Goal: Transaction & Acquisition: Purchase product/service

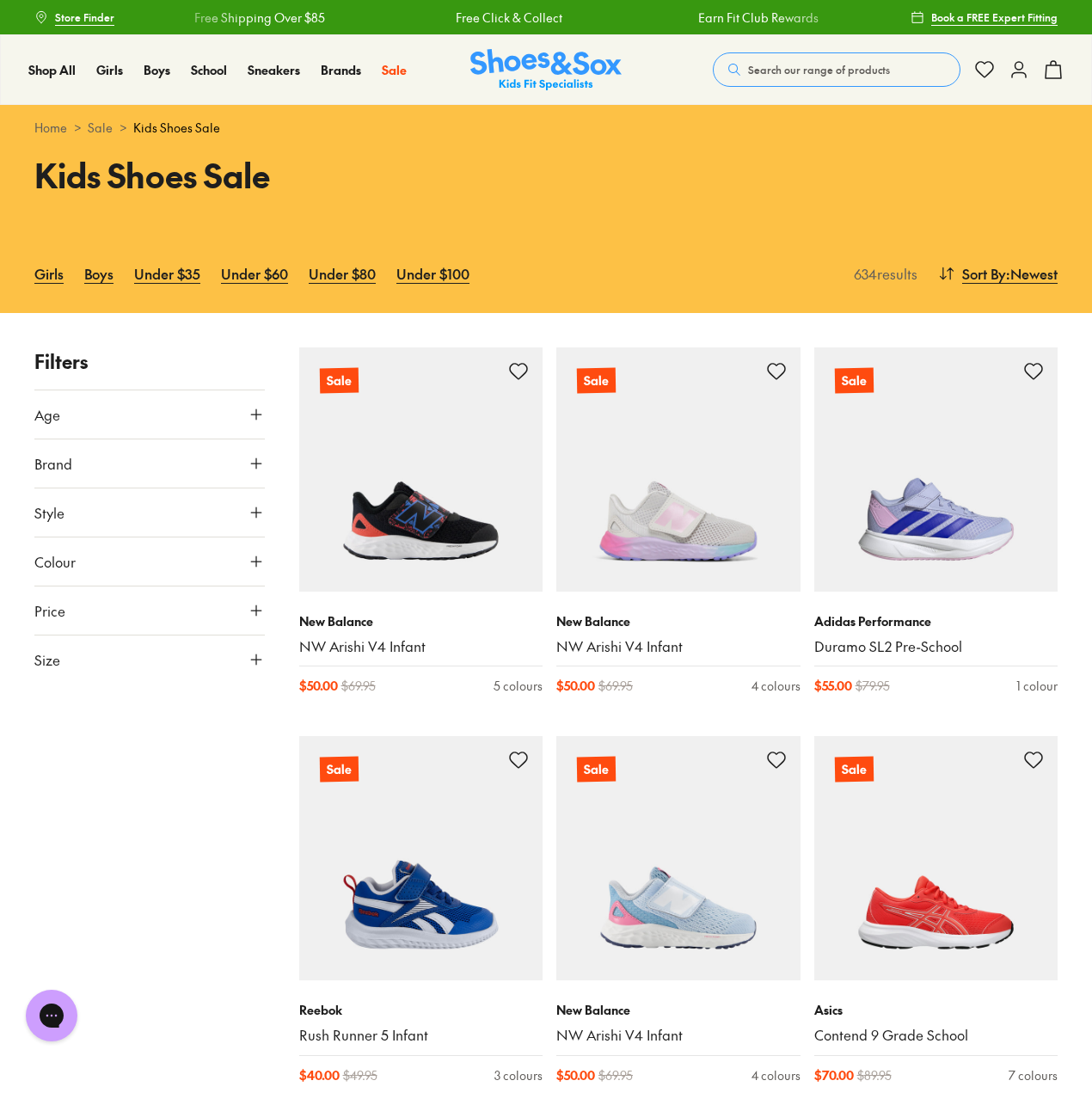
click at [148, 654] on button "Size" at bounding box center [149, 660] width 231 height 48
click at [79, 859] on button "31" at bounding box center [61, 854] width 55 height 41
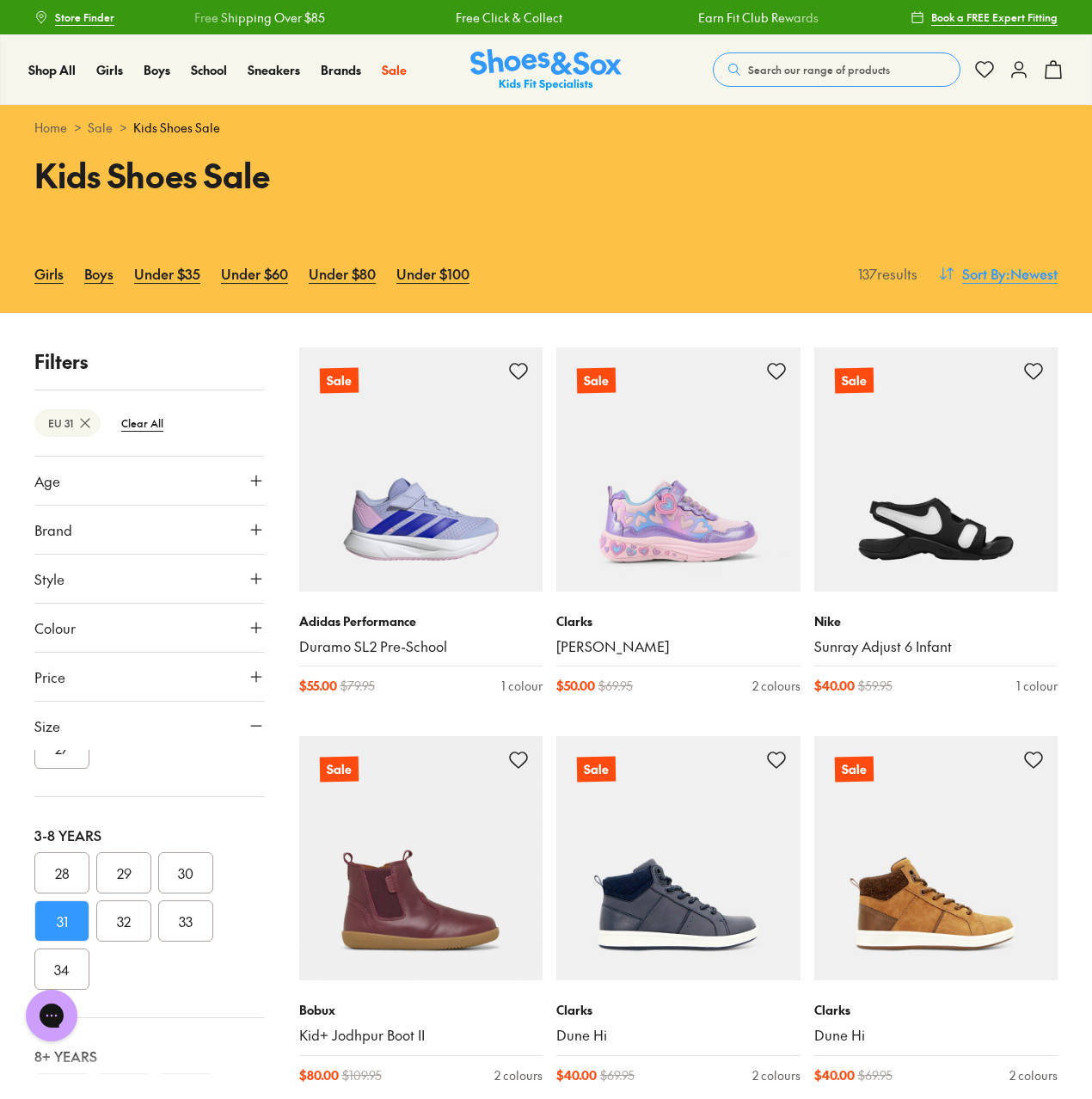
click at [1037, 281] on span ": Newest" at bounding box center [1031, 274] width 52 height 21
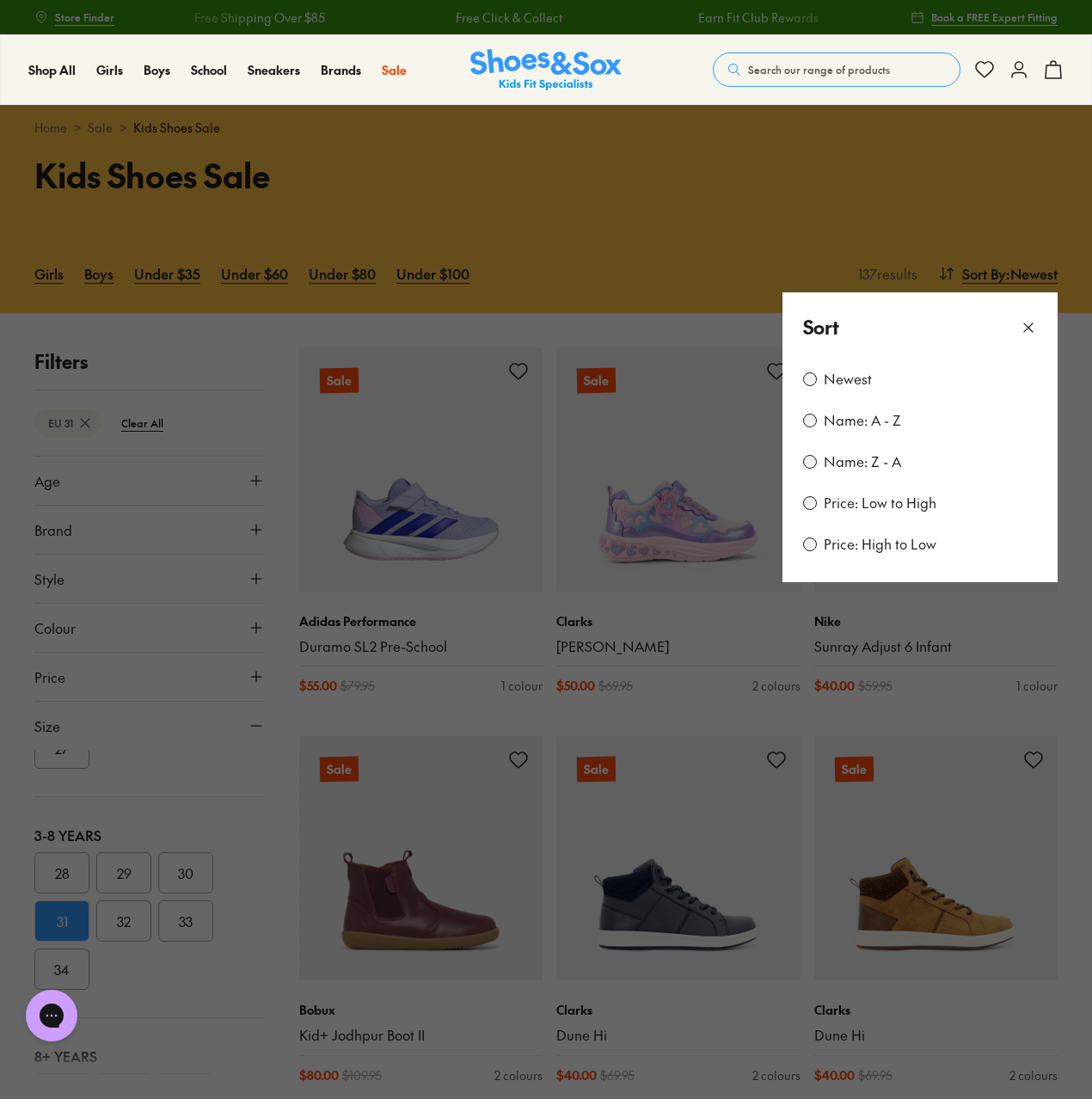
click at [859, 503] on label "Price: Low to High" at bounding box center [880, 503] width 112 height 19
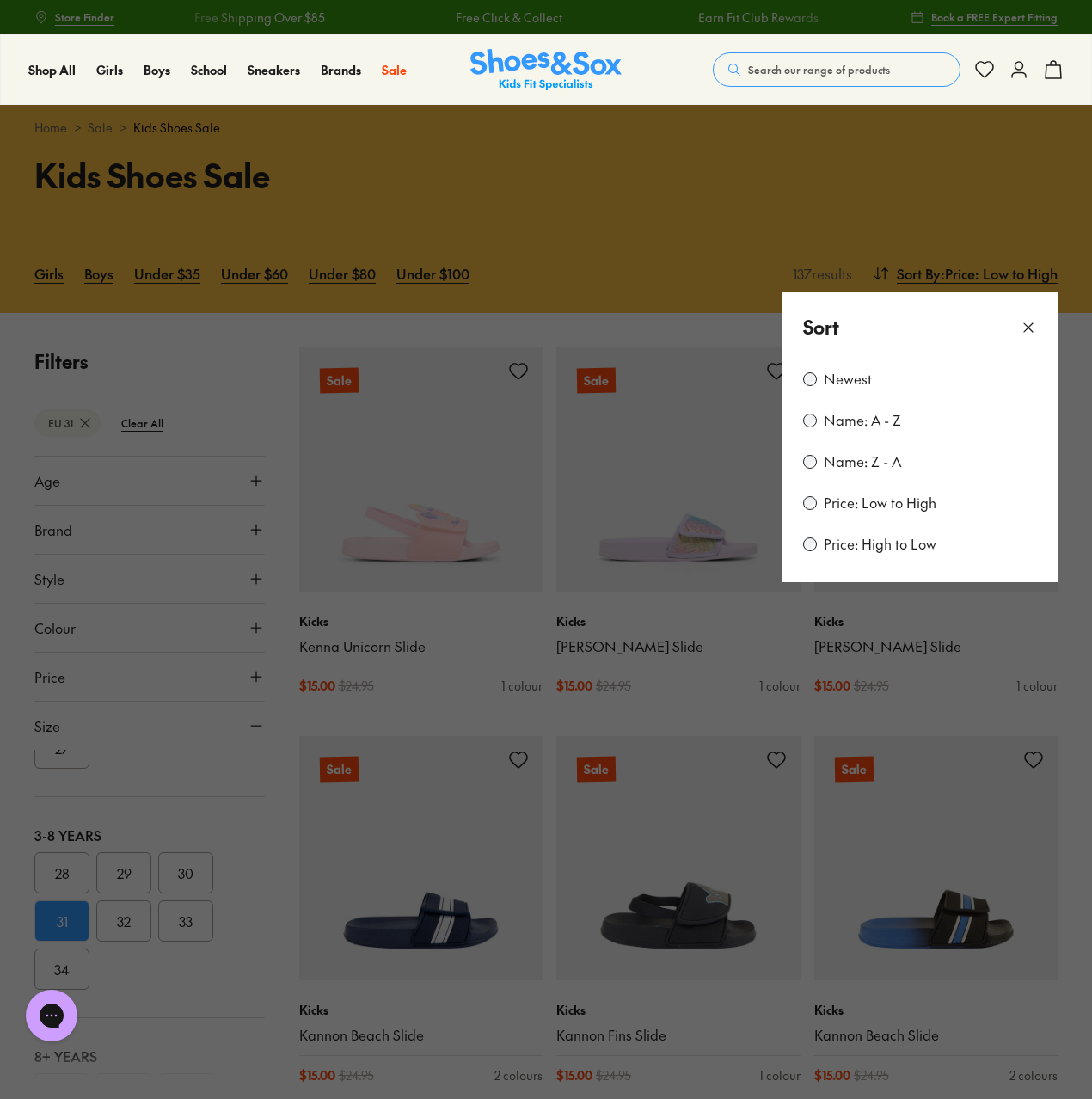
click at [843, 201] on button at bounding box center [546, 549] width 1092 height 1099
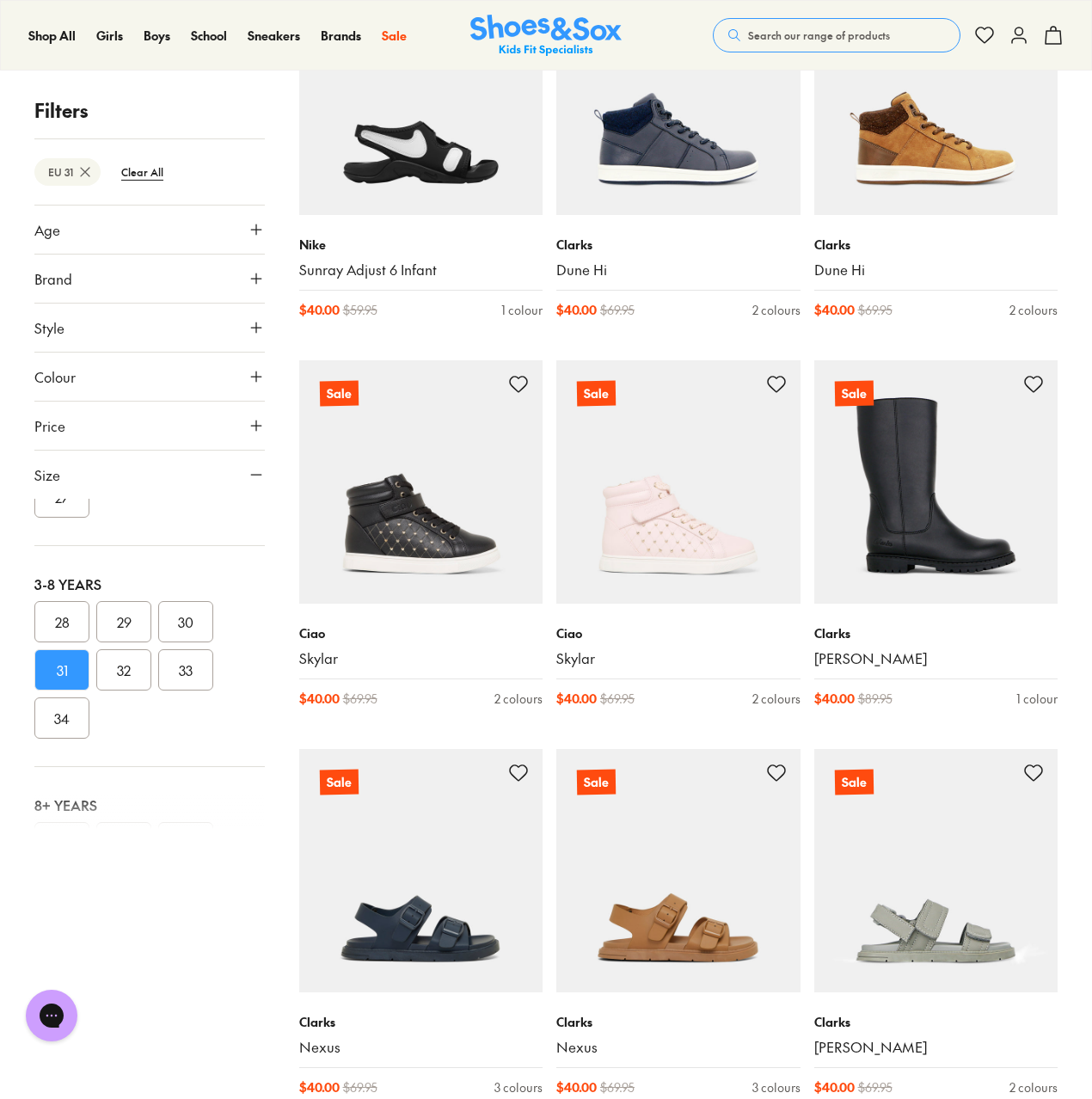
scroll to position [2838, 0]
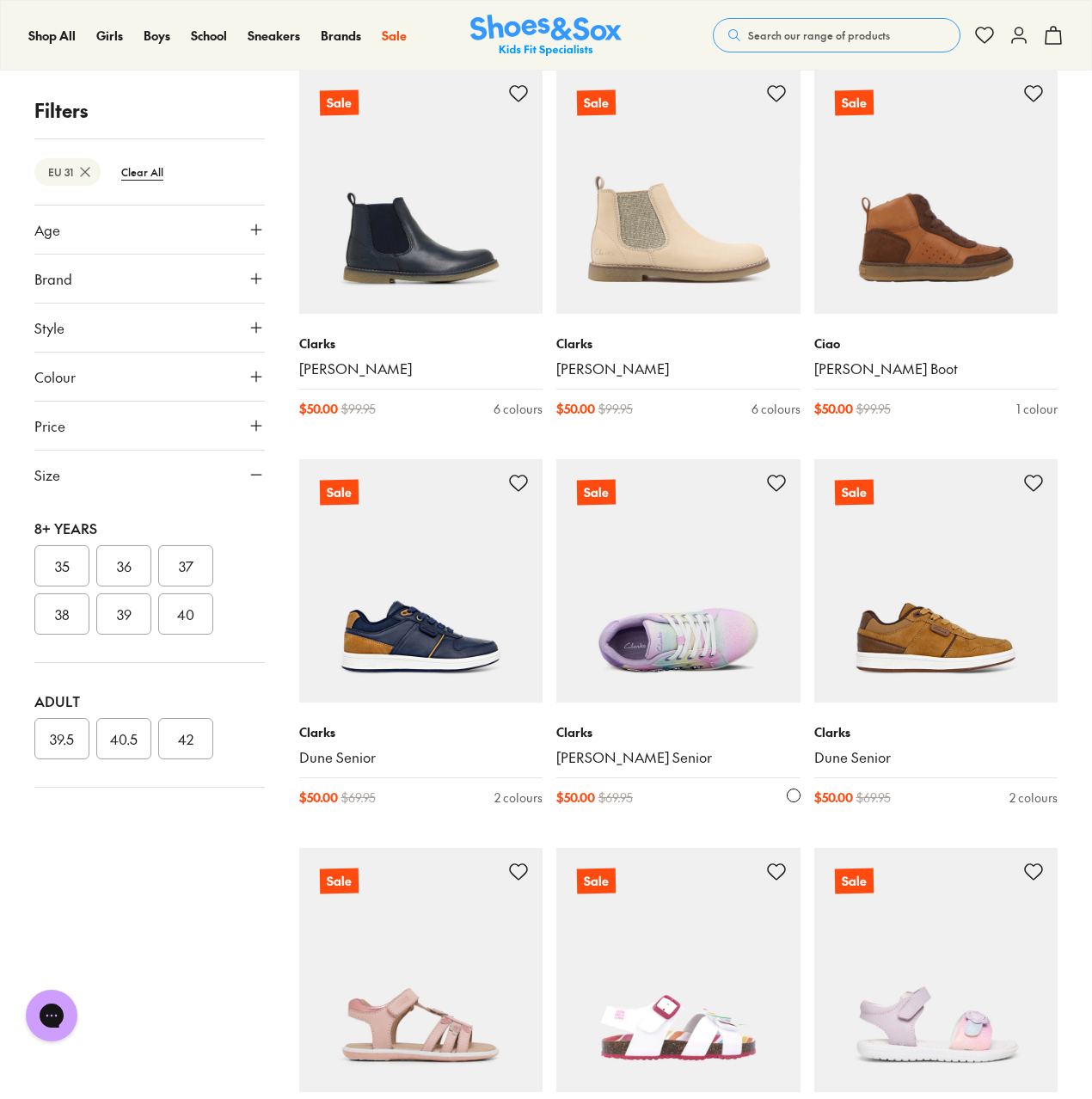
scroll to position [5763, 0]
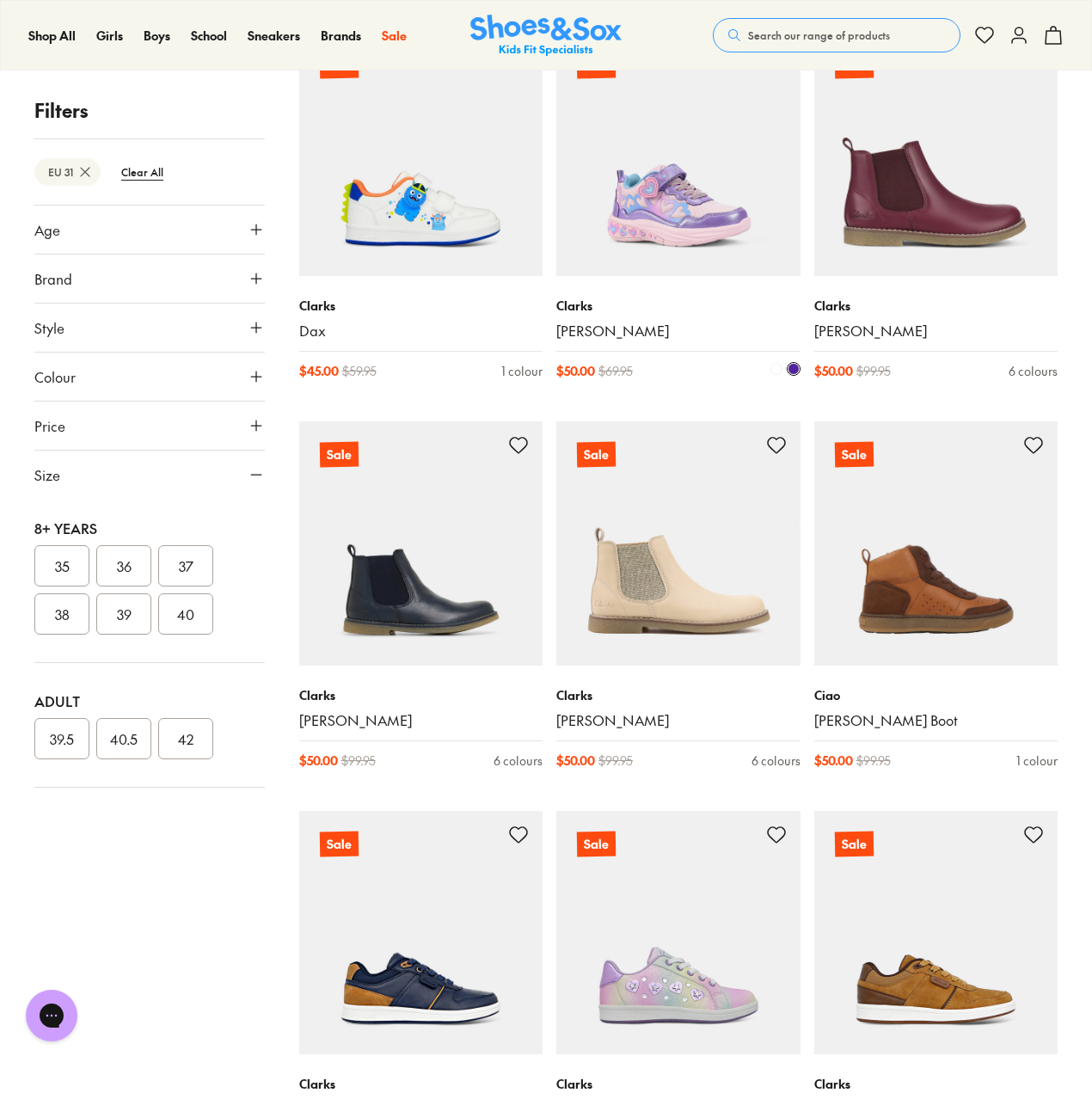
click at [689, 242] on img at bounding box center [678, 154] width 244 height 244
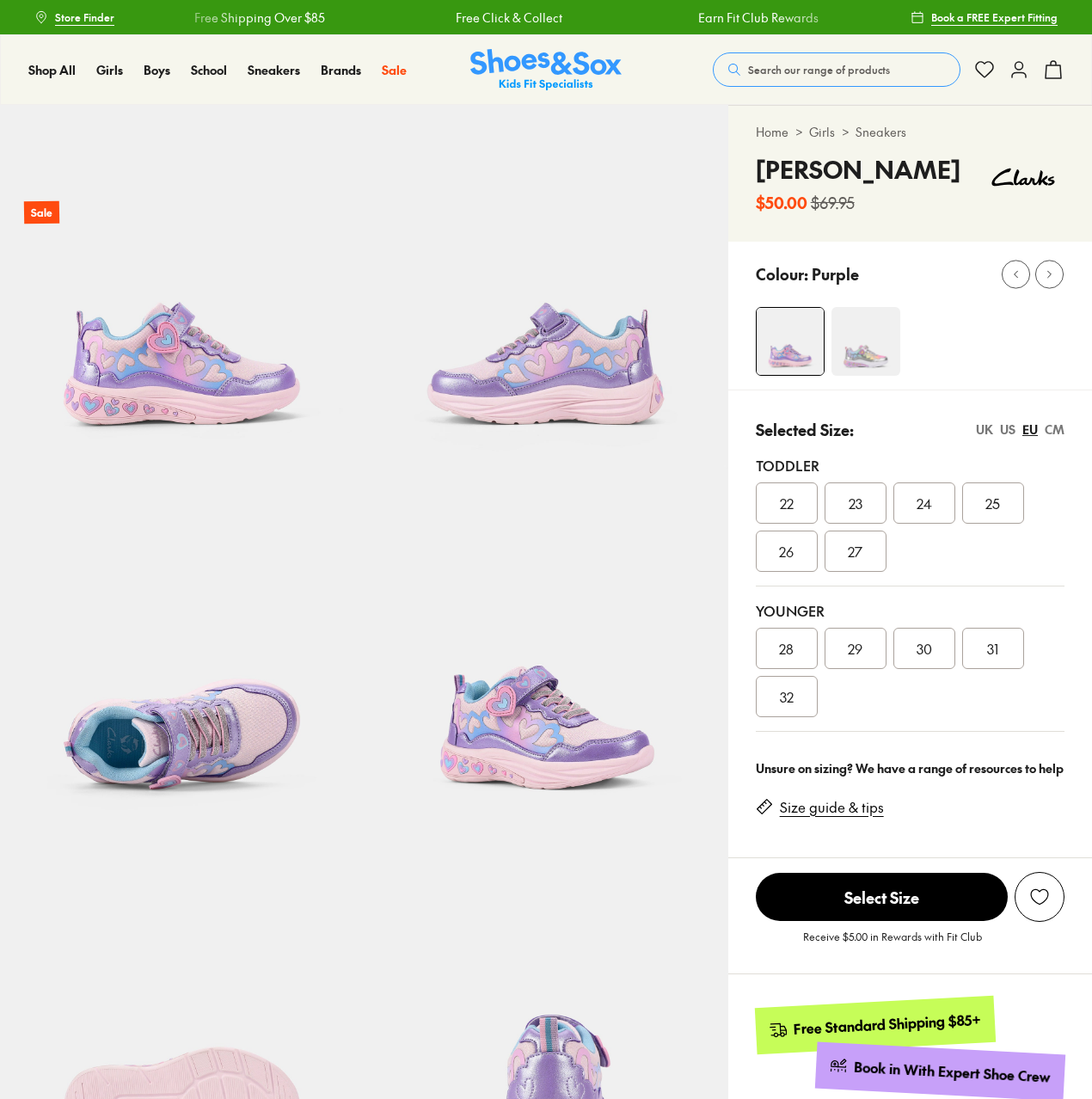
click at [582, 382] on img at bounding box center [546, 287] width 364 height 364
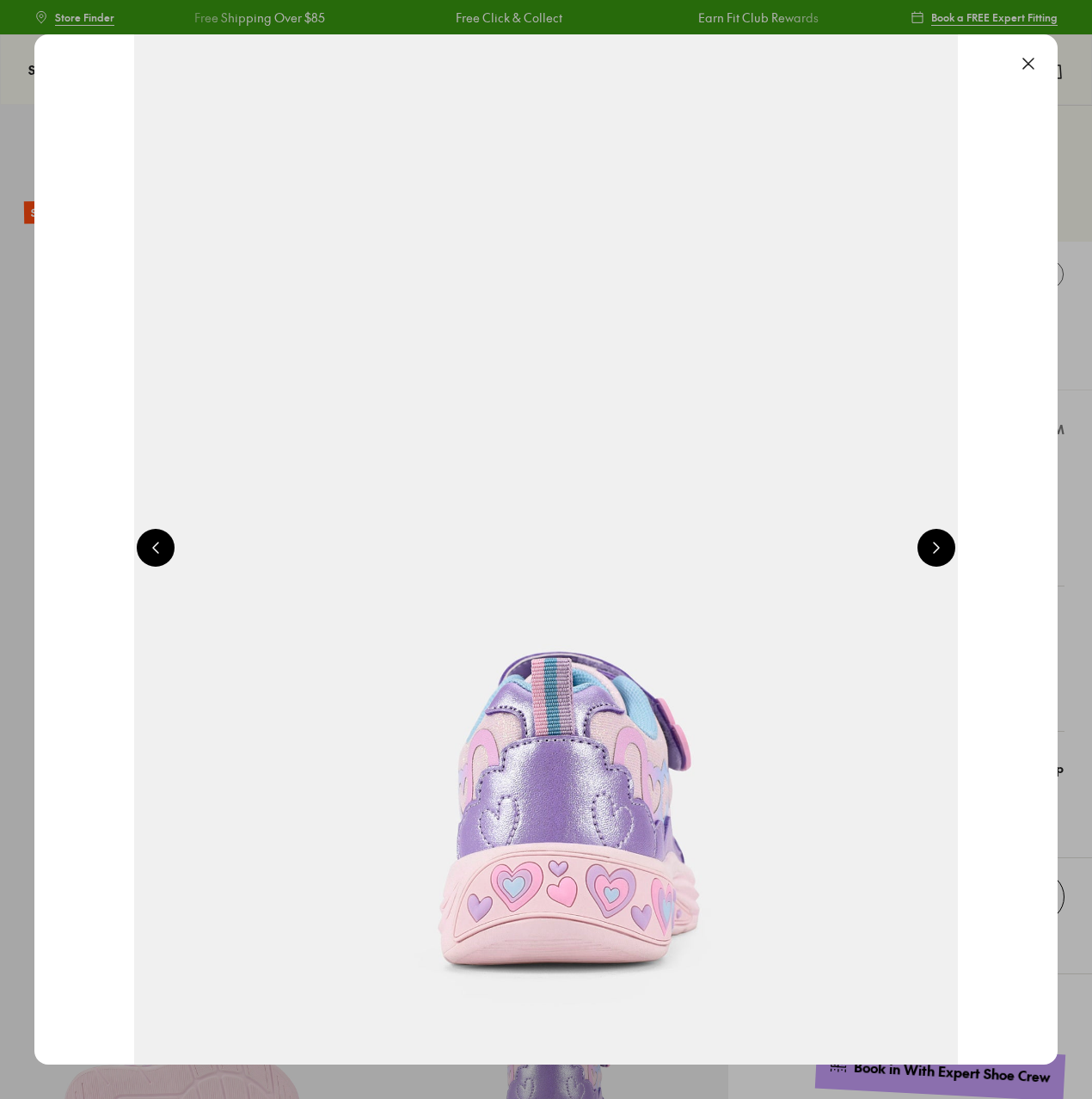
scroll to position [0, 2060]
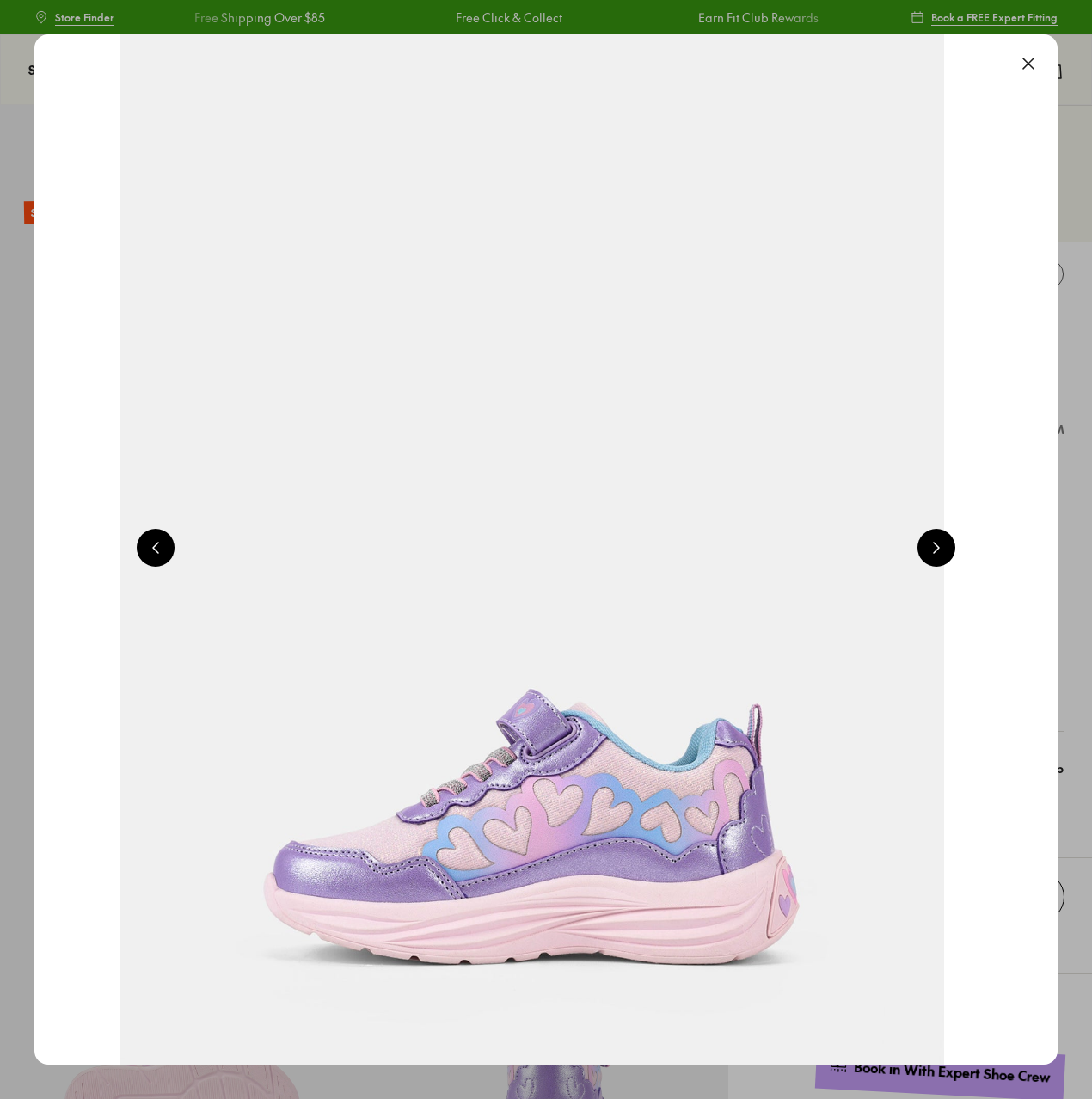
select select "*"
click at [933, 546] on button at bounding box center [936, 547] width 38 height 38
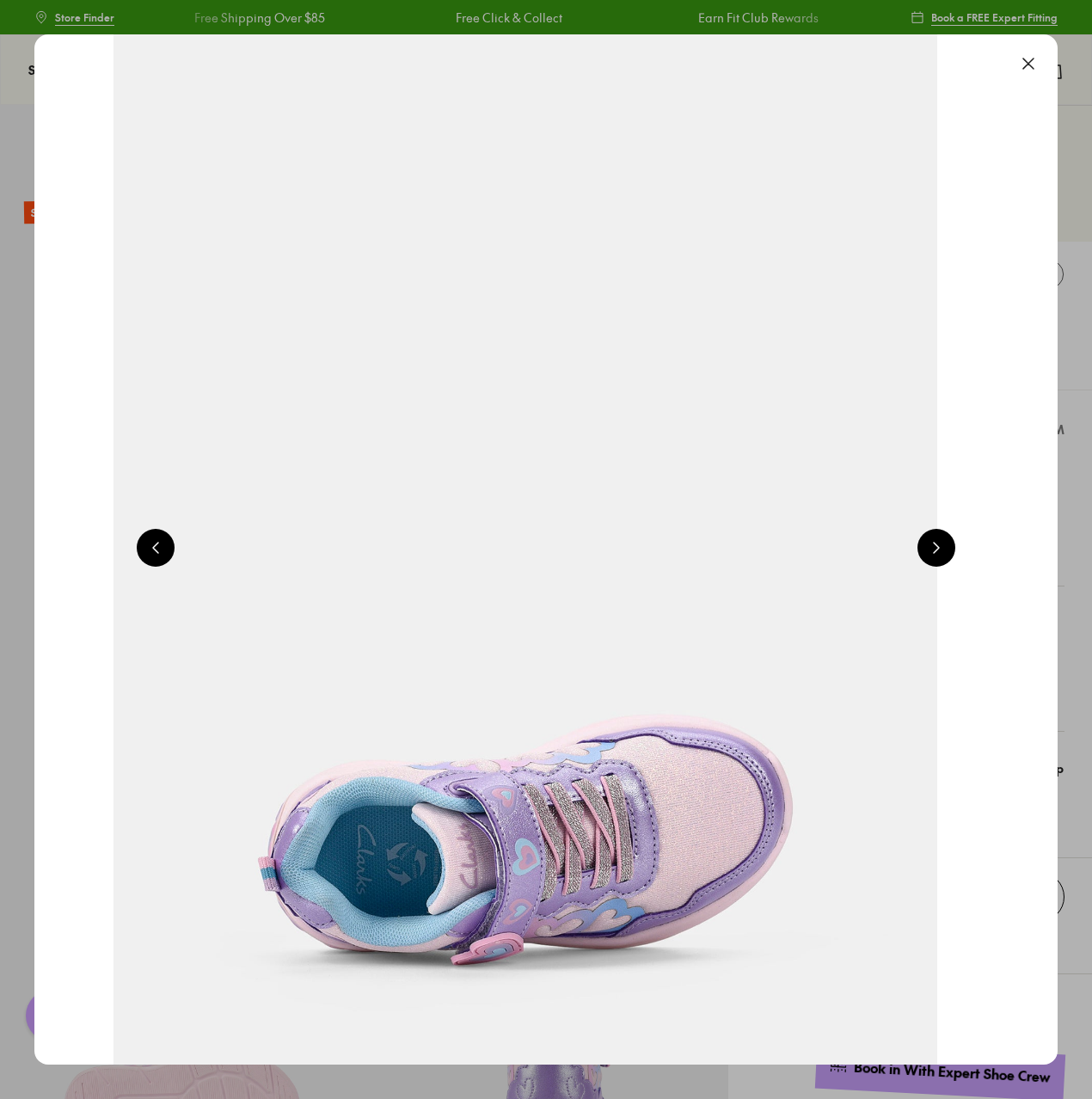
click at [933, 546] on button at bounding box center [936, 547] width 38 height 38
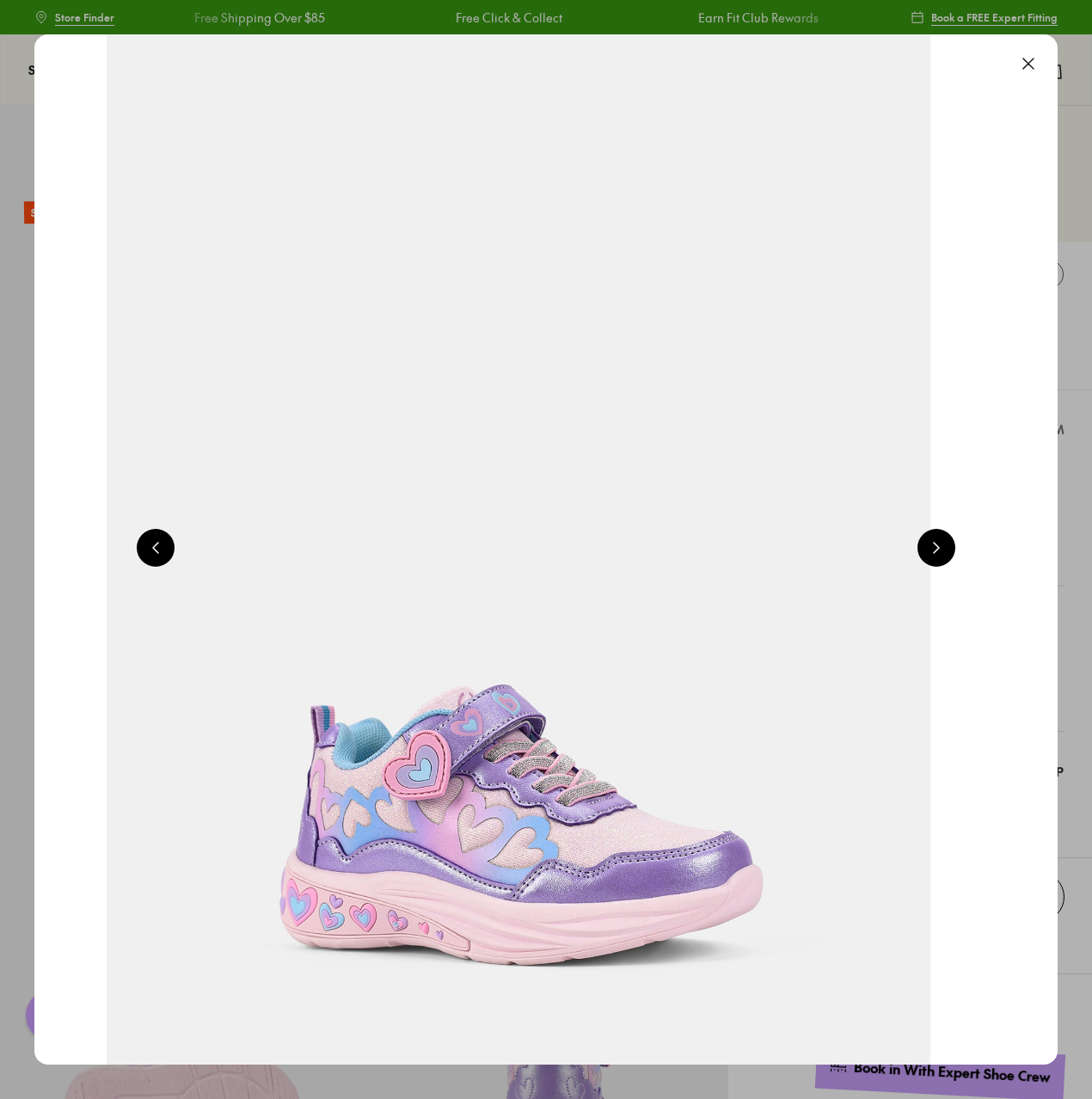
click at [933, 546] on button at bounding box center [936, 547] width 38 height 38
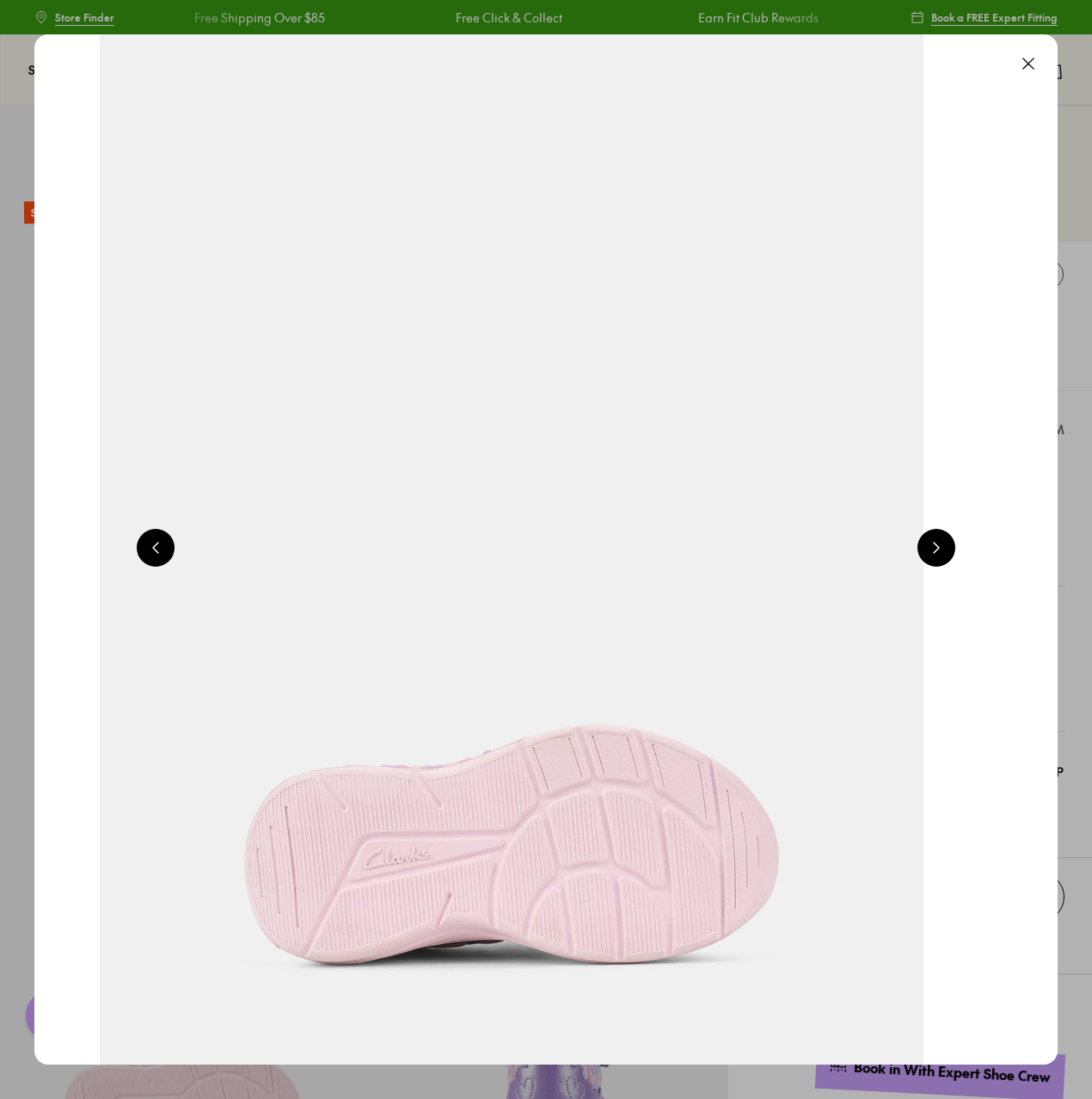
click at [933, 546] on button at bounding box center [936, 547] width 38 height 38
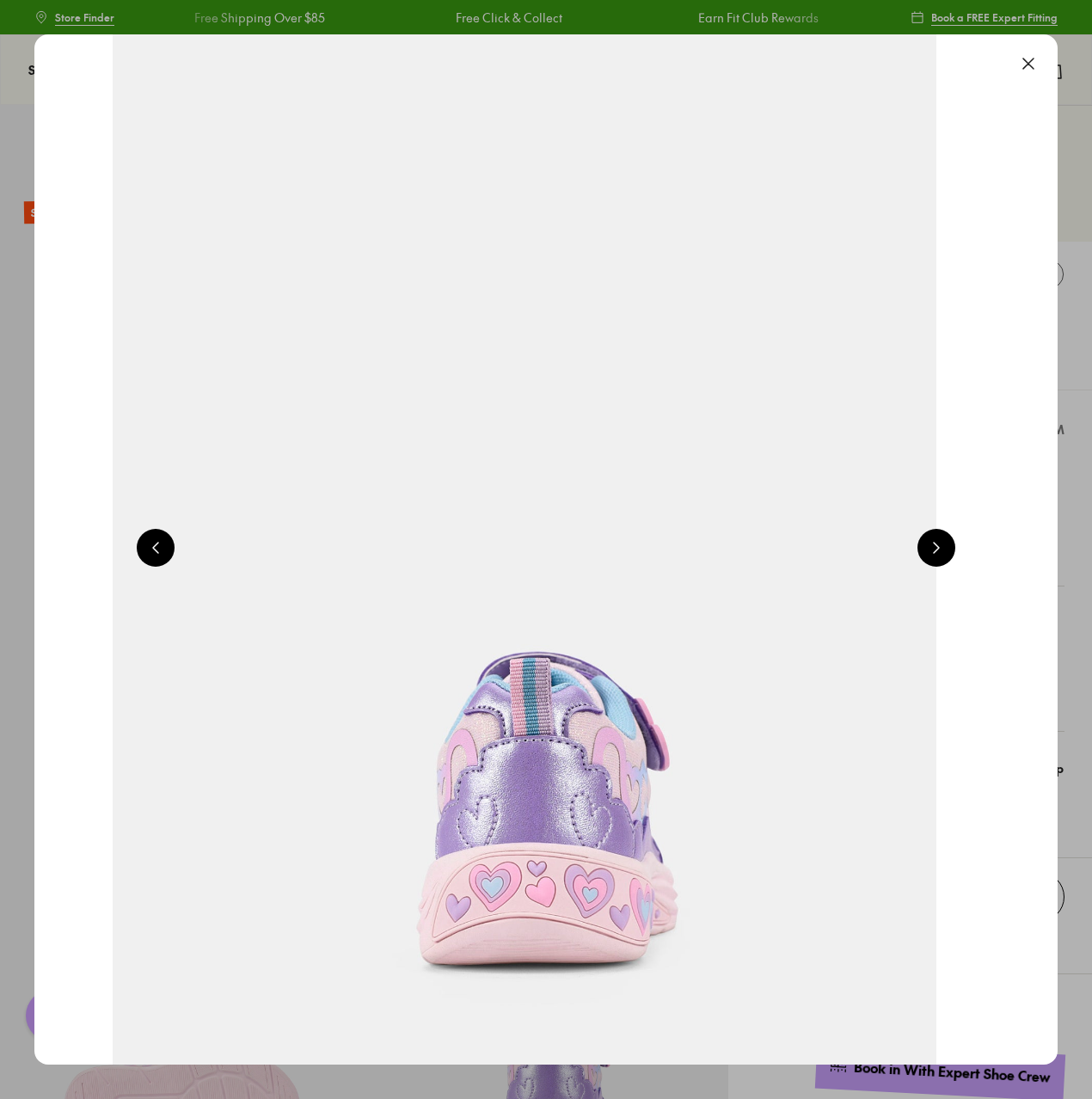
scroll to position [0, 6182]
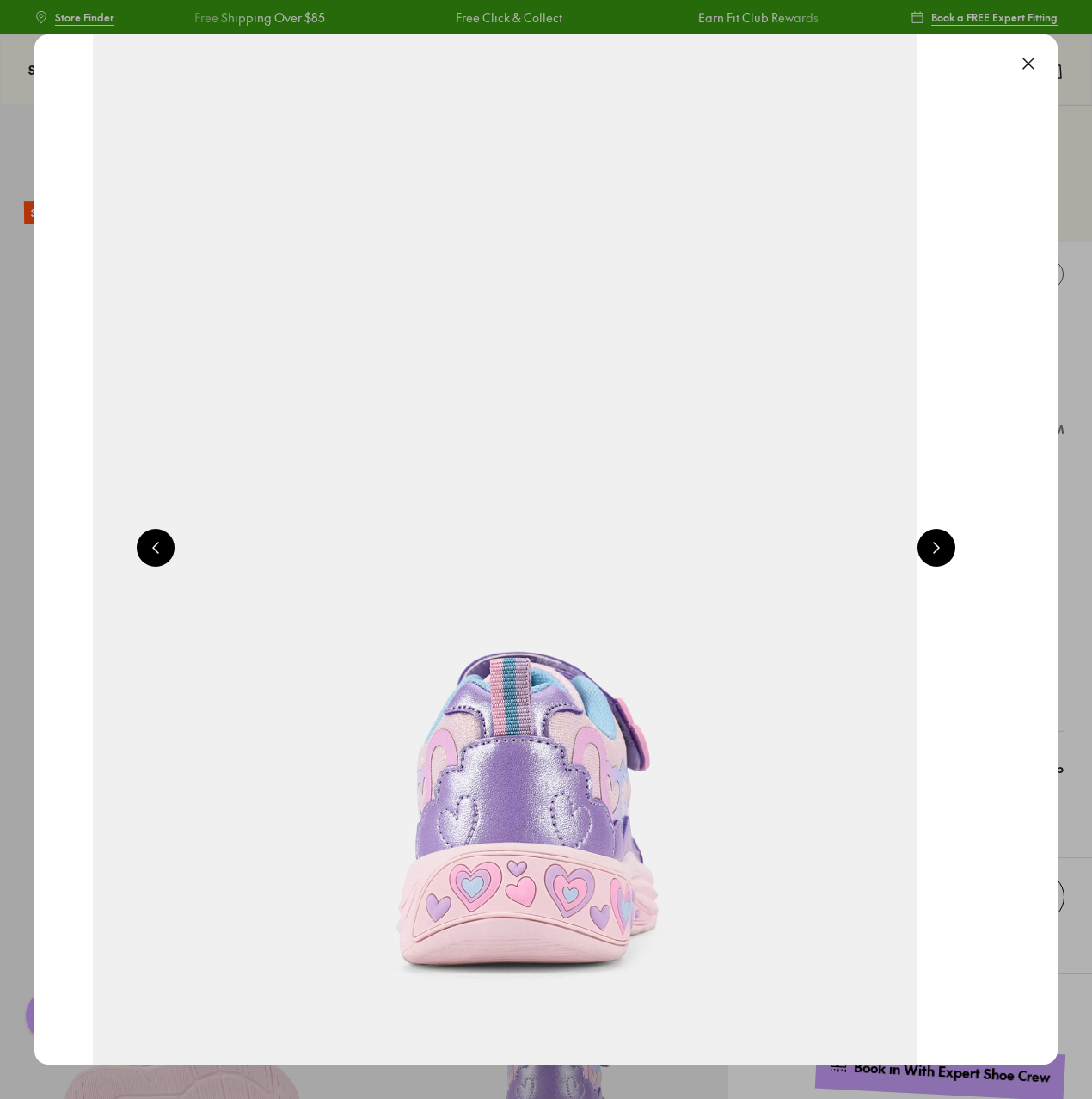
click at [1044, 68] on button at bounding box center [1028, 63] width 38 height 38
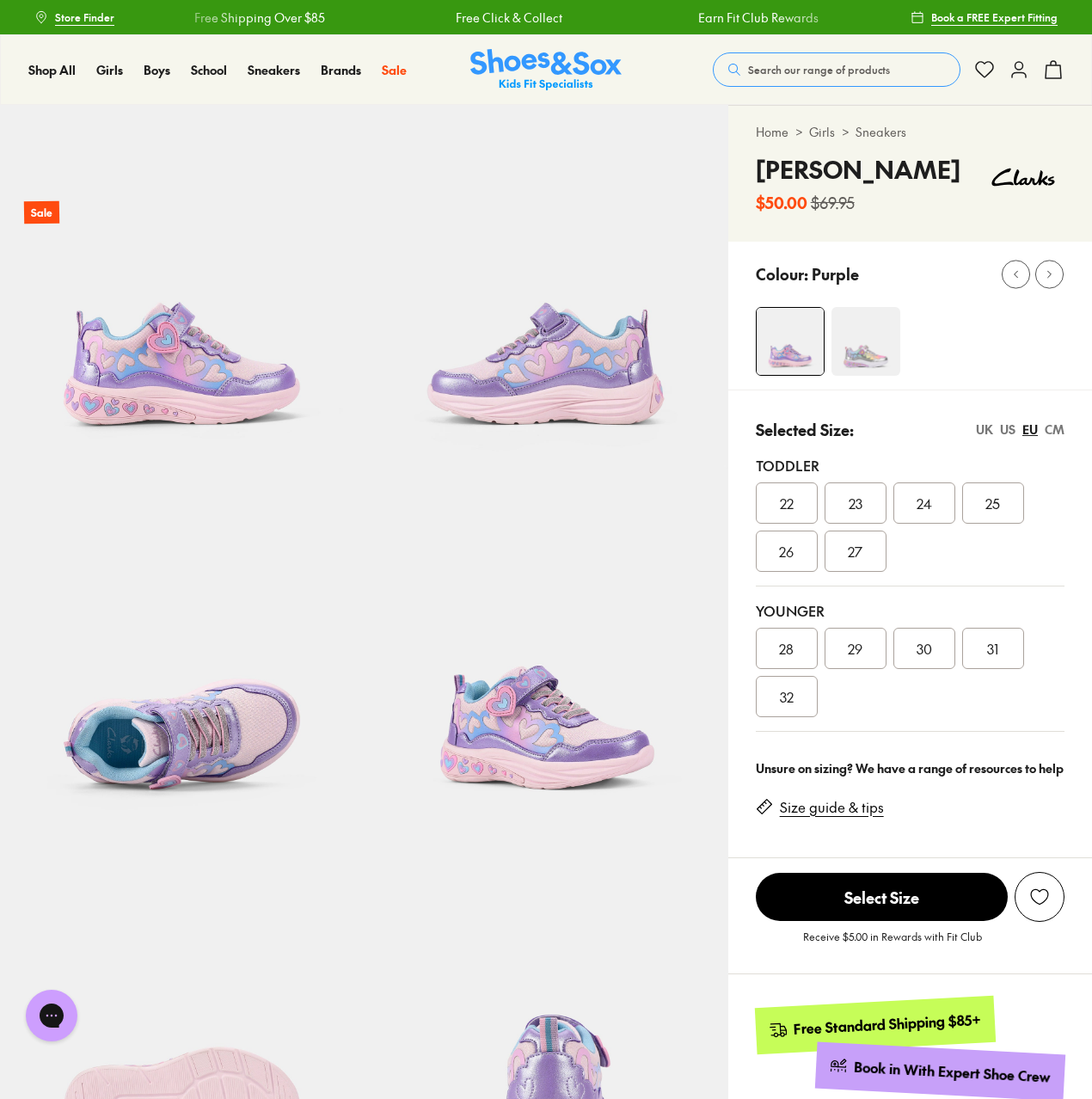
click at [877, 341] on img at bounding box center [866, 341] width 68 height 68
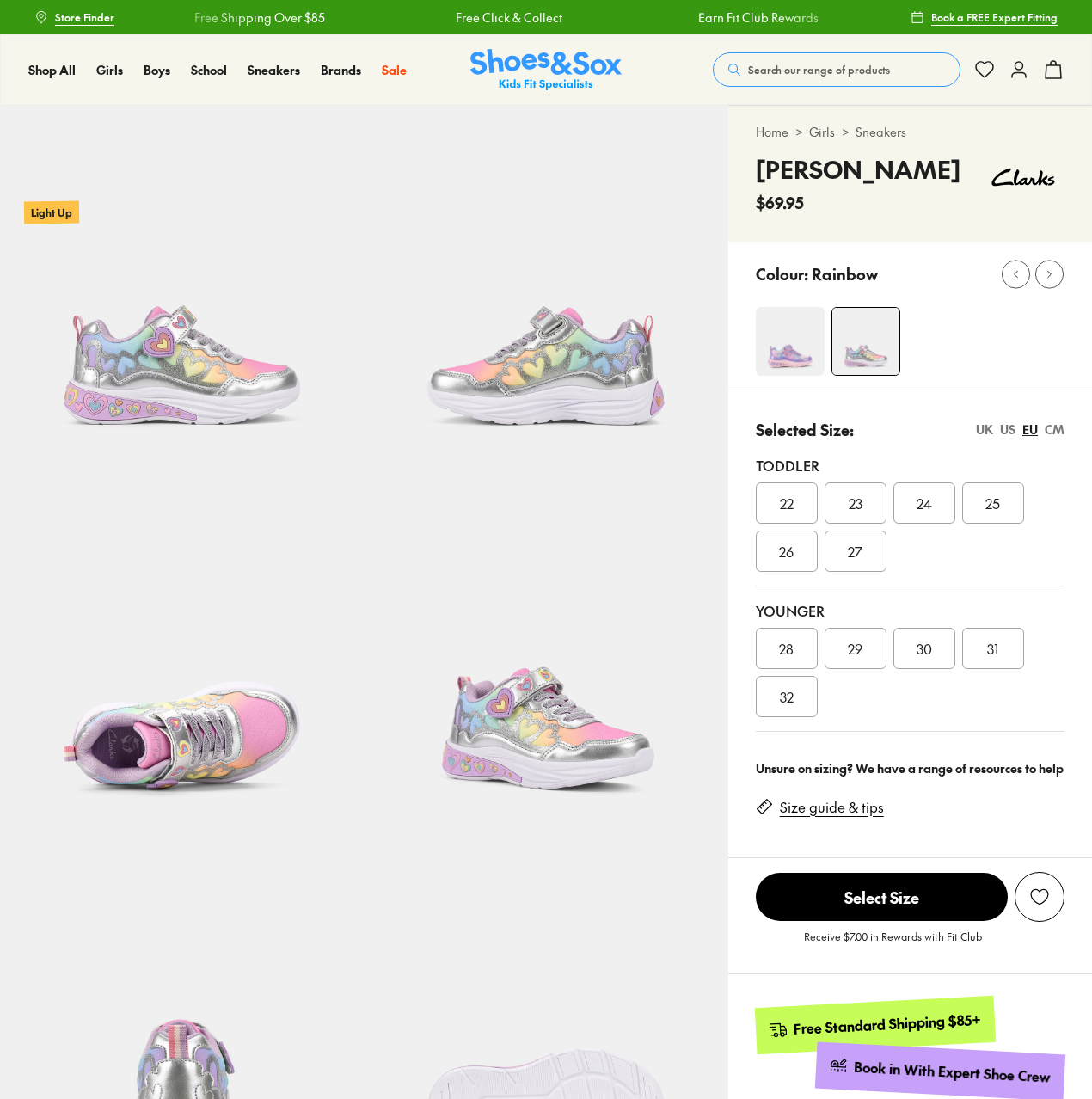
click at [803, 360] on img at bounding box center [790, 341] width 68 height 68
select select "*"
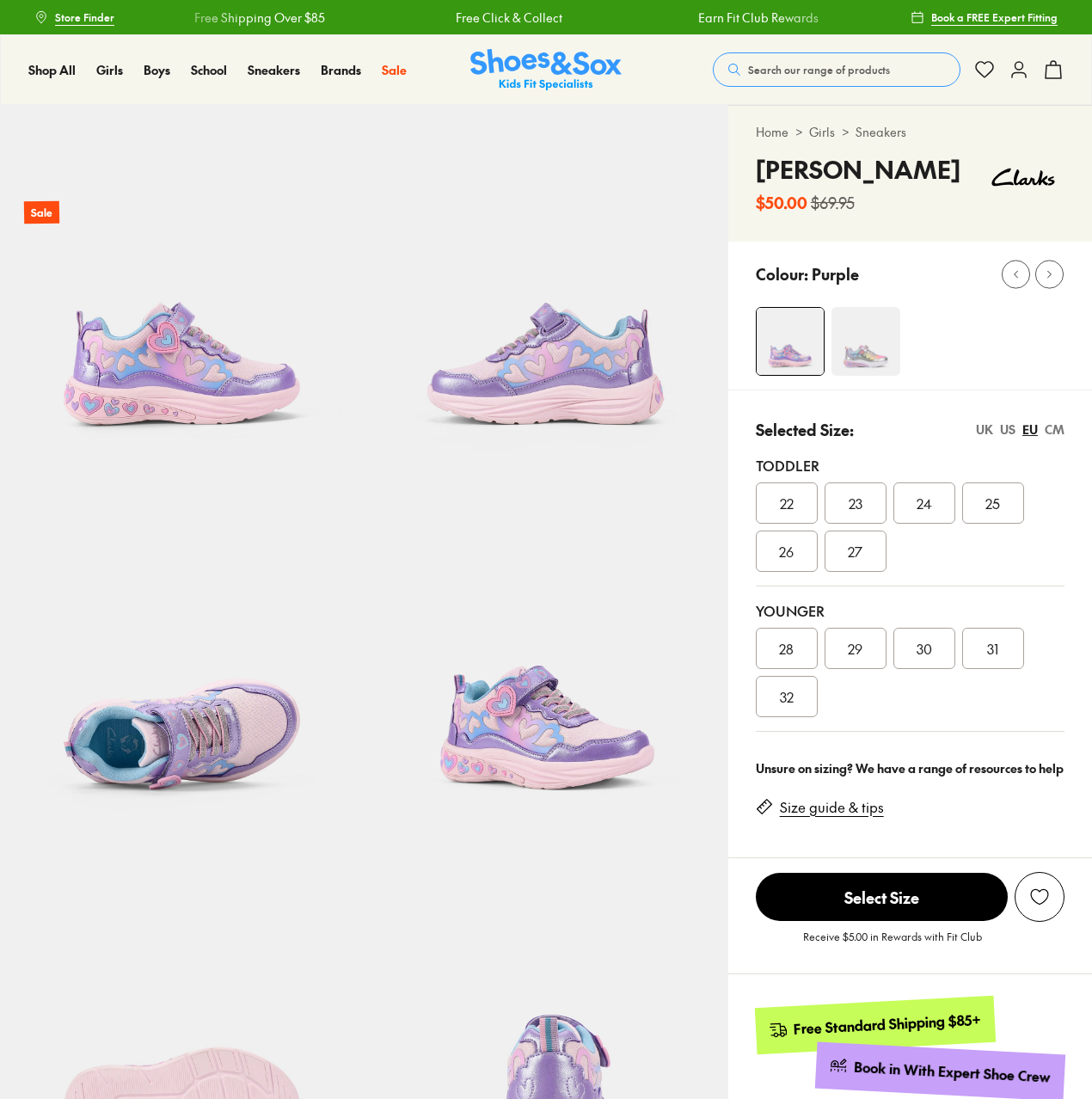
select select "*"
click at [996, 648] on span "31" at bounding box center [993, 649] width 11 height 21
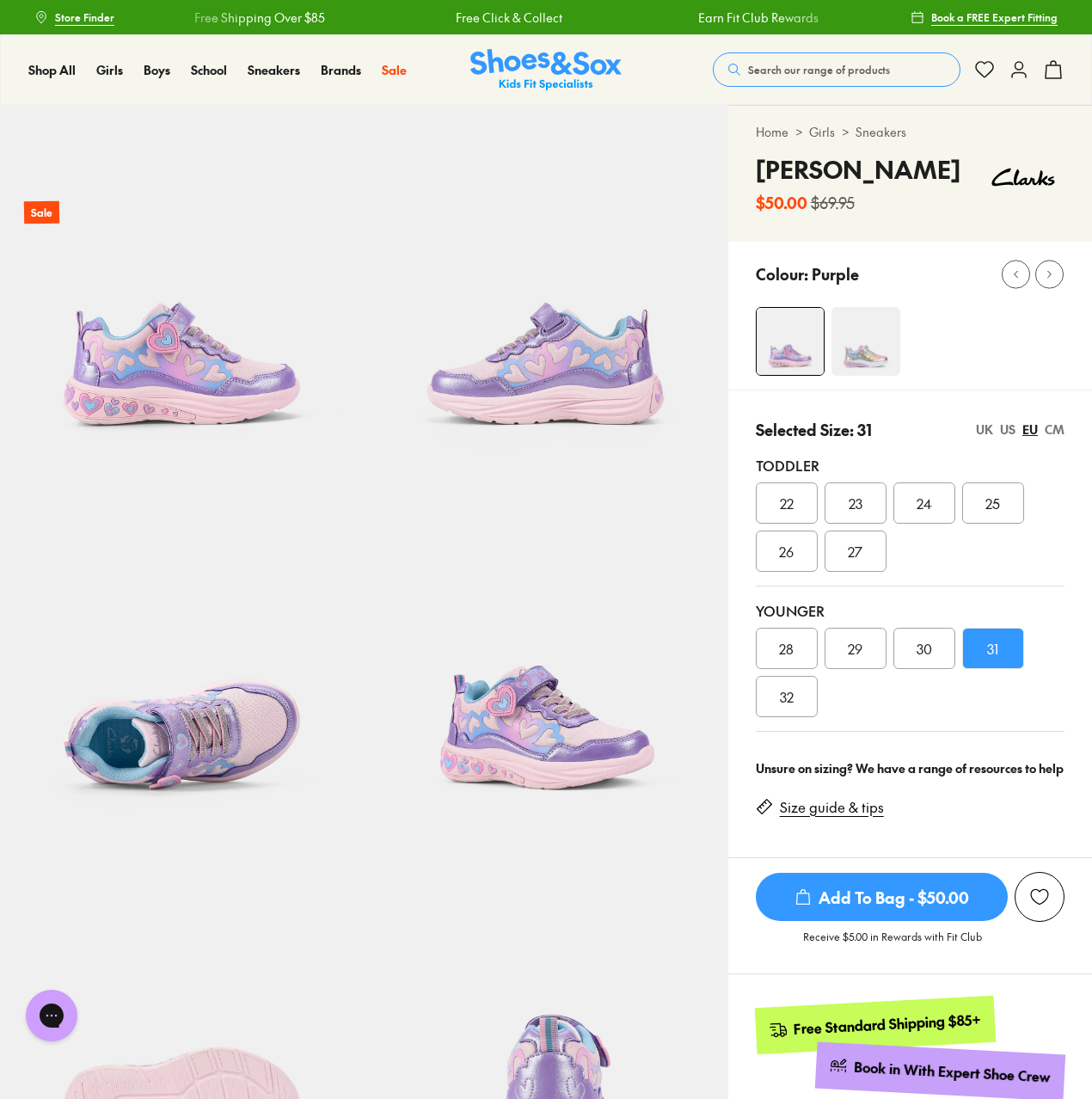
click at [964, 907] on span "Add To Bag - $50.00" at bounding box center [881, 896] width 252 height 48
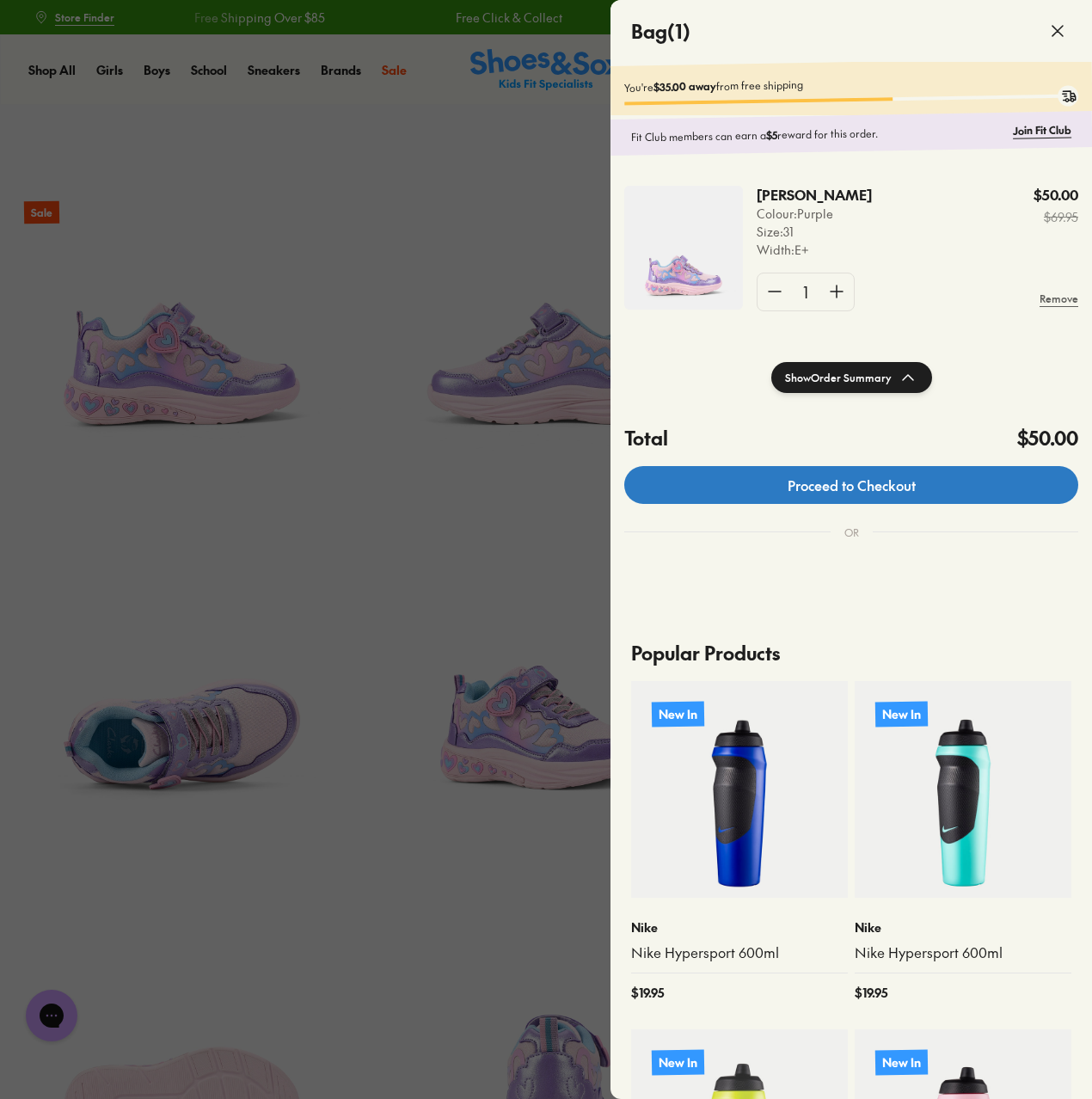
click at [882, 500] on link "Proceed to Checkout" at bounding box center [852, 484] width 454 height 38
